Goal: Information Seeking & Learning: Learn about a topic

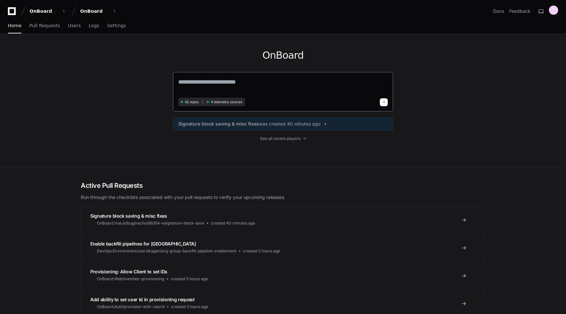
click at [204, 78] on textarea at bounding box center [282, 86] width 209 height 18
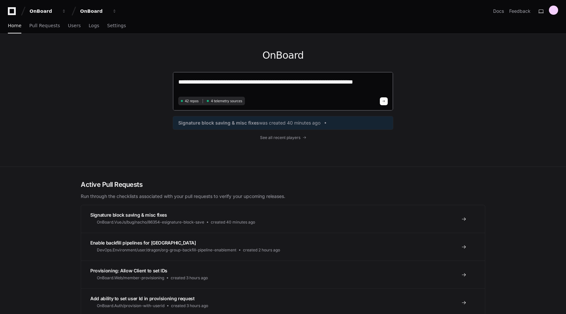
type textarea "**********"
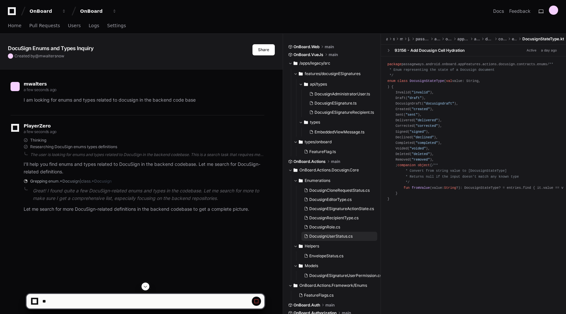
click at [321, 237] on span "DocusignUserStatus.cs" at bounding box center [330, 236] width 43 height 5
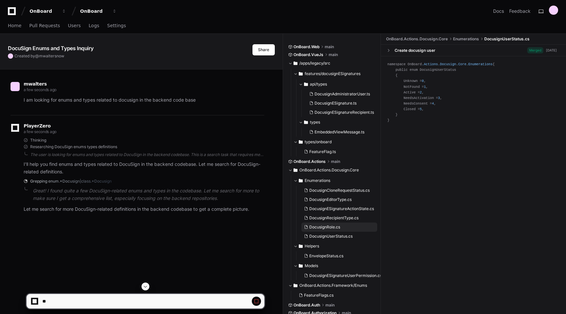
click at [329, 228] on span "DocusignRole.cs" at bounding box center [324, 227] width 31 height 5
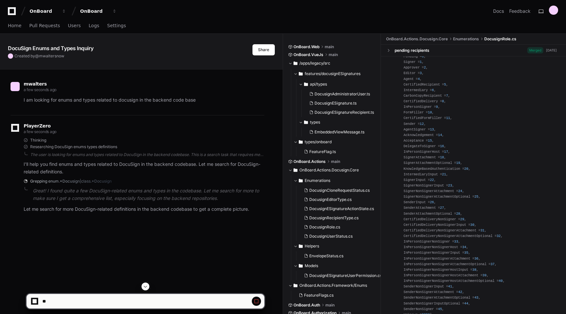
scroll to position [110, 0]
click at [312, 238] on span "DocusignUserStatus.cs" at bounding box center [330, 236] width 43 height 5
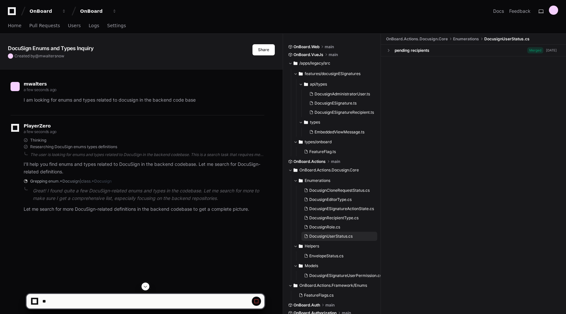
scroll to position [0, 0]
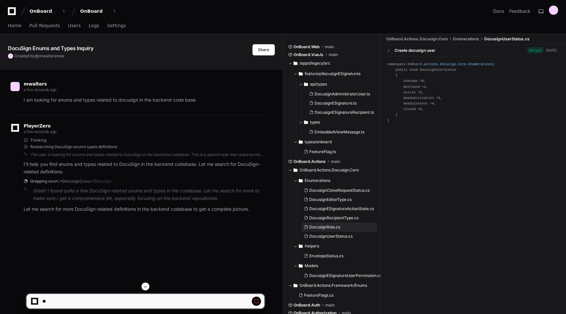
click at [319, 228] on span "DocusignRole.cs" at bounding box center [324, 227] width 31 height 5
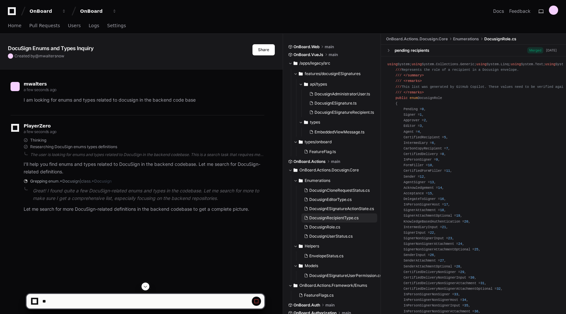
click at [321, 220] on span "DocusignRecipientType.cs" at bounding box center [333, 218] width 49 height 5
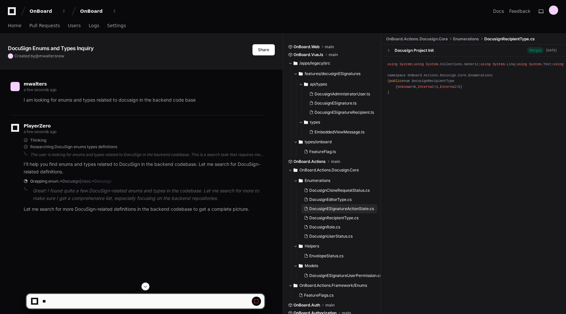
click at [324, 209] on span "DocusignESignatureActionState.cs" at bounding box center [341, 208] width 65 height 5
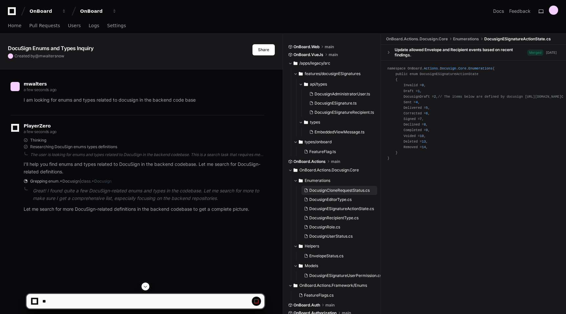
click at [323, 194] on button "DocusignCloneRequestStatus.cs" at bounding box center [339, 190] width 76 height 9
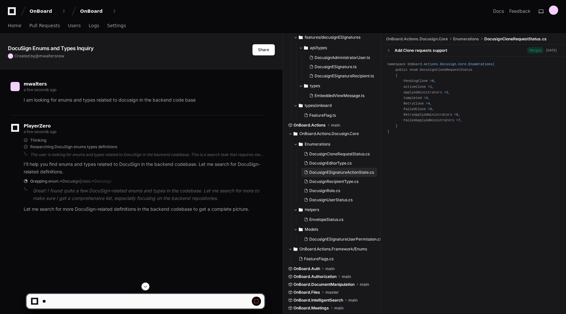
scroll to position [38, 0]
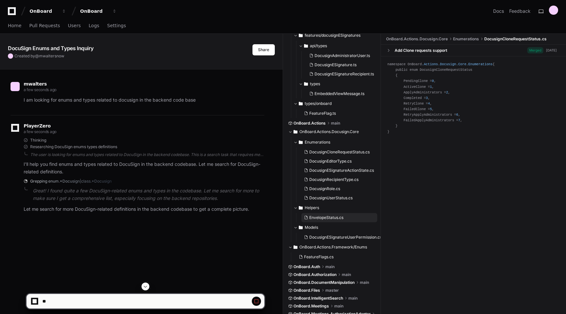
click at [317, 219] on span "EnvelopeStatus.cs" at bounding box center [326, 217] width 34 height 5
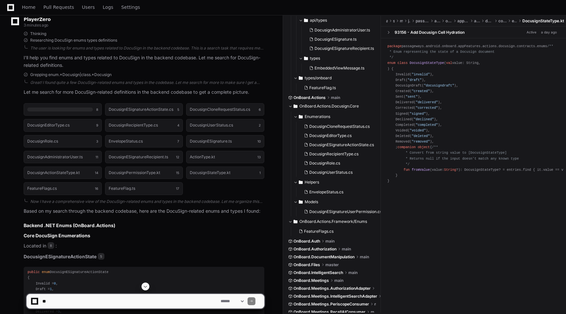
scroll to position [53, 0]
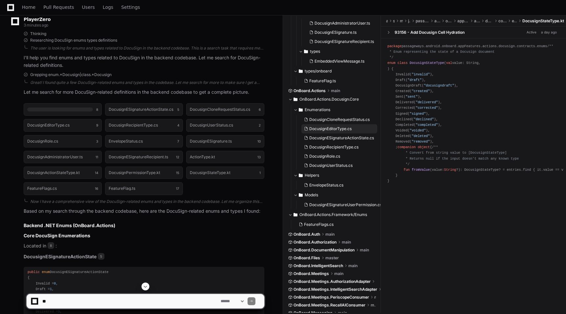
click at [336, 129] on span "DocusignEditorType.cs" at bounding box center [330, 128] width 42 height 5
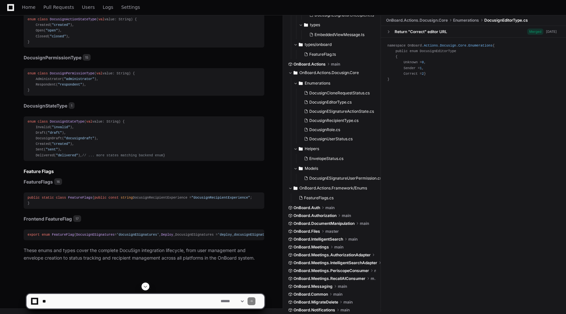
scroll to position [1080, 0]
